Goal: Information Seeking & Learning: Learn about a topic

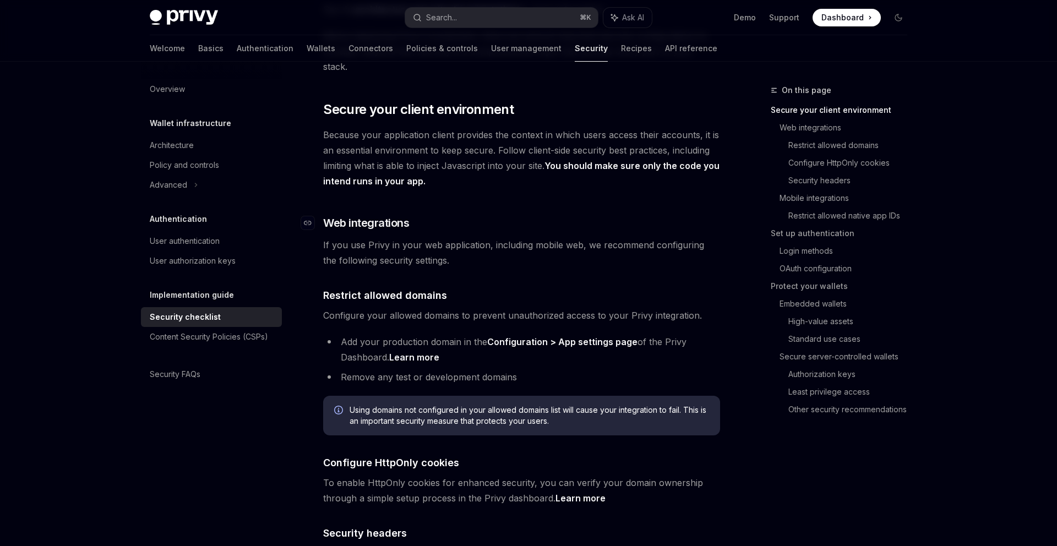
click at [352, 215] on span "Web integrations" at bounding box center [366, 222] width 86 height 15
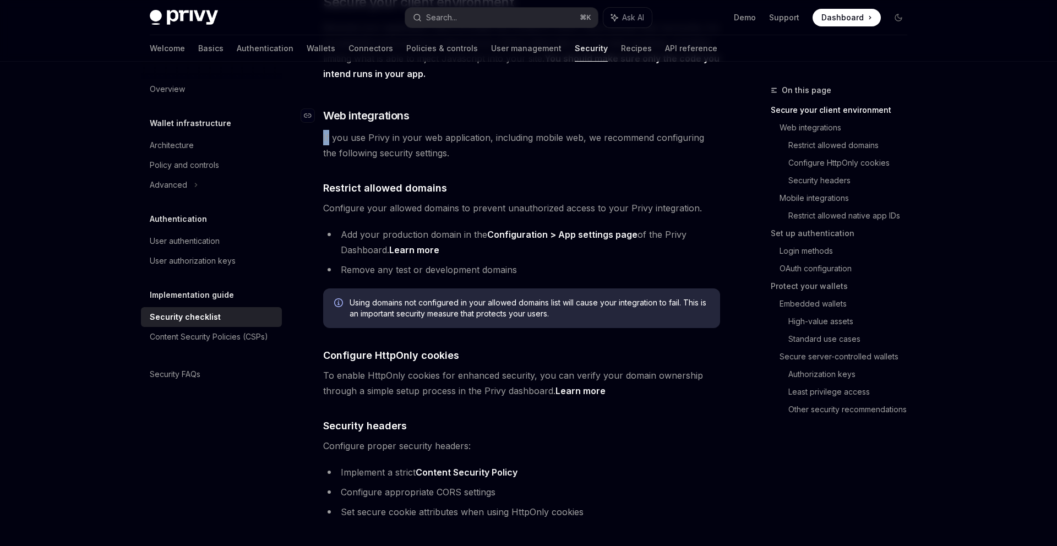
scroll to position [299, 0]
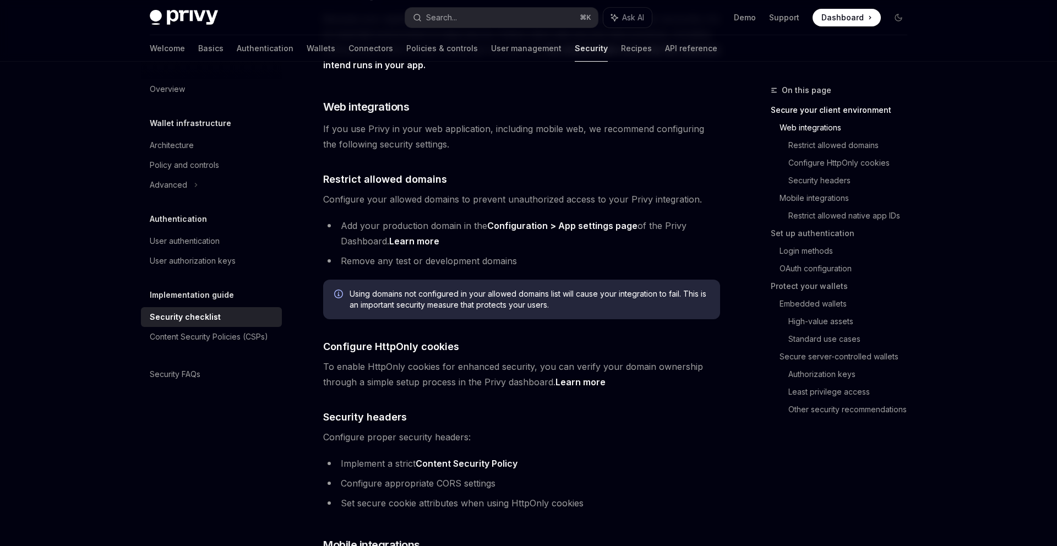
click at [374, 192] on span "Configure your allowed domains to prevent unauthorized access to your Privy int…" at bounding box center [521, 199] width 397 height 15
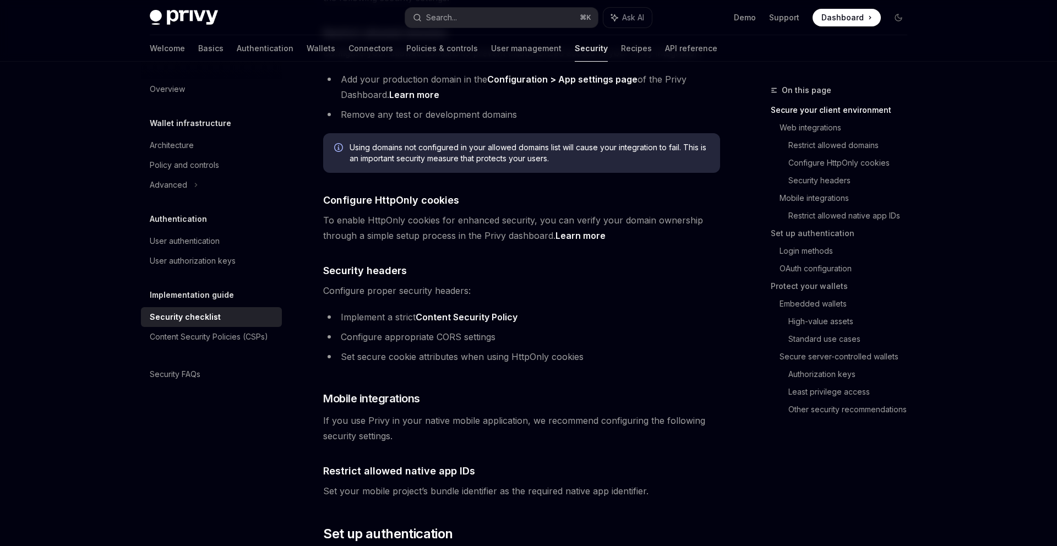
scroll to position [555, 0]
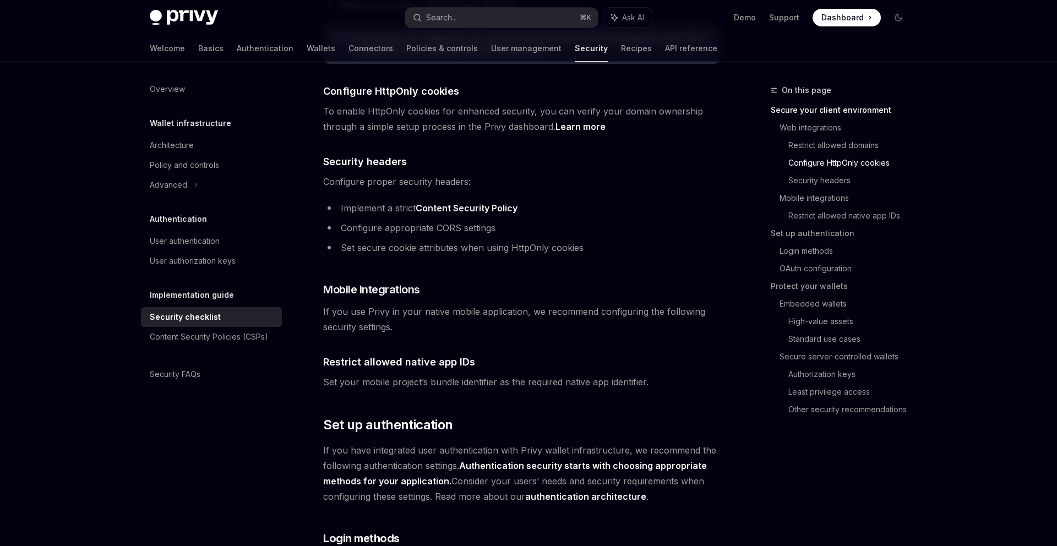
click at [453, 203] on link "Content Security Policy" at bounding box center [467, 209] width 102 height 12
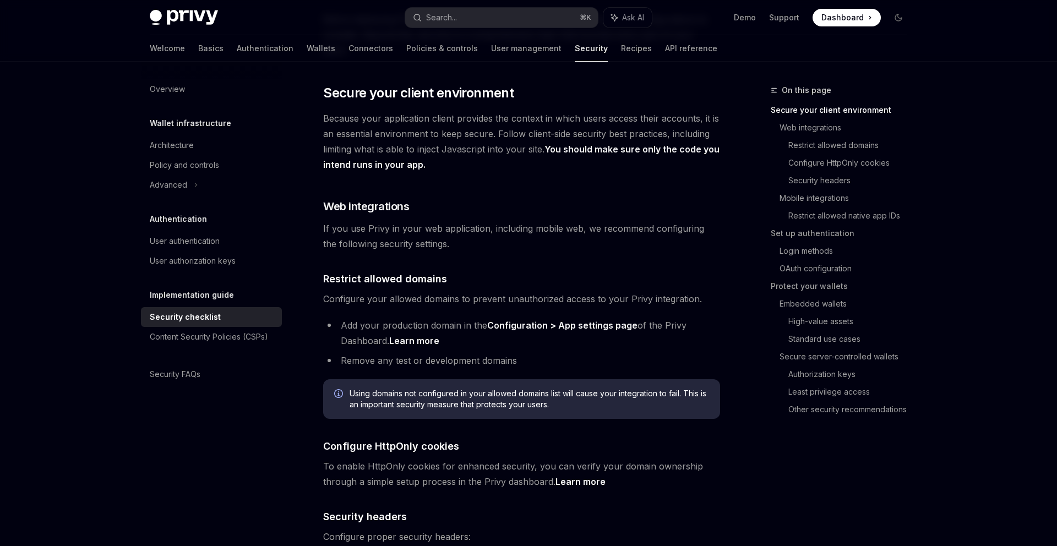
scroll to position [183, 0]
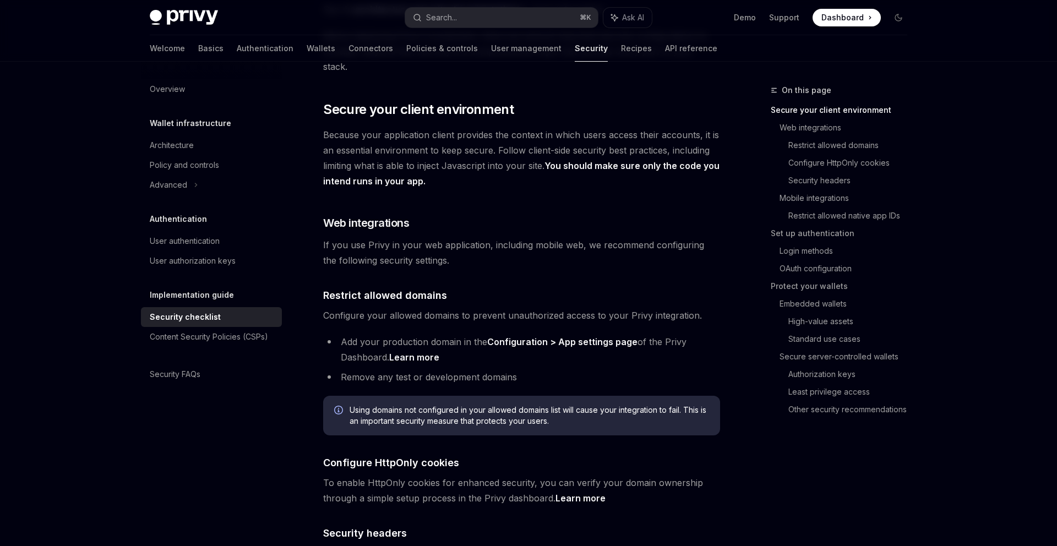
type textarea "*"
